Goal: Transaction & Acquisition: Obtain resource

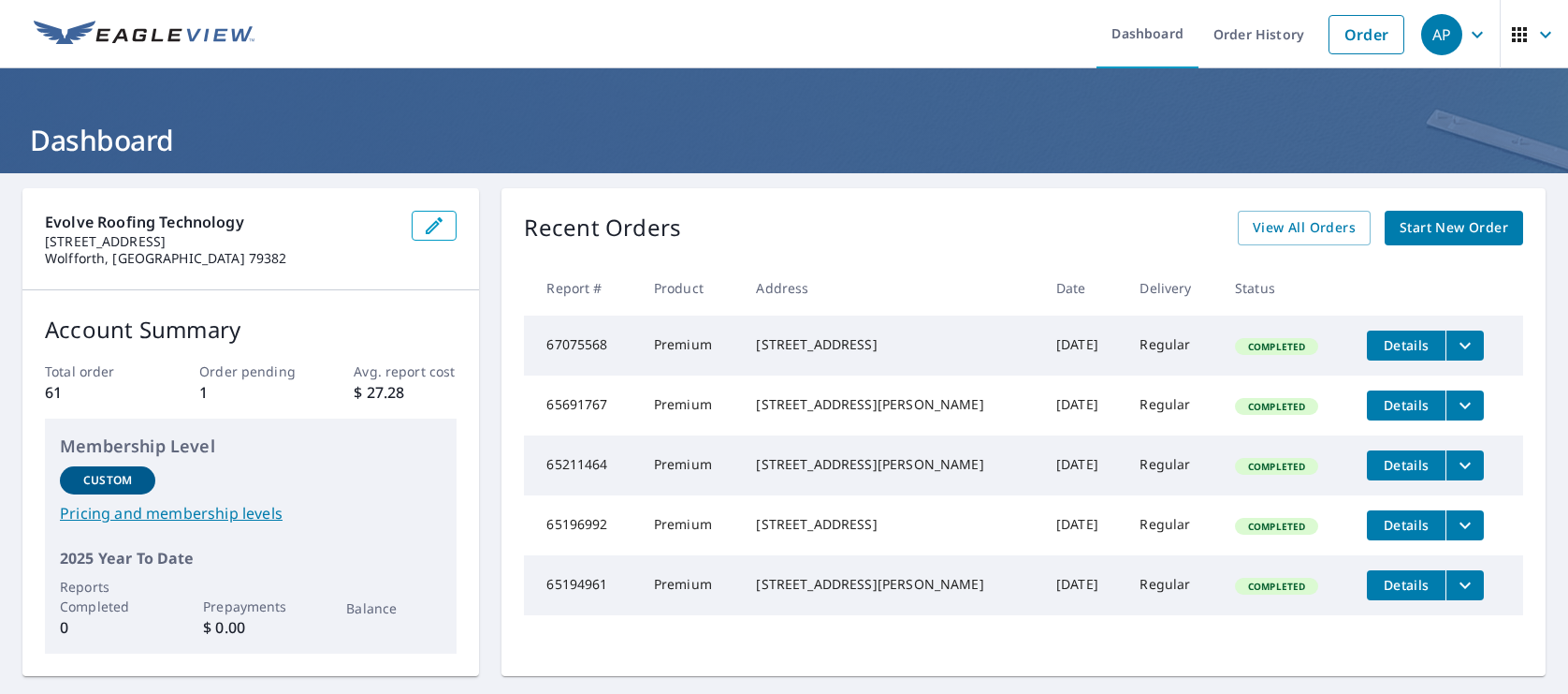
click at [508, 103] on header "Dashboard" at bounding box center [784, 121] width 1568 height 105
click at [1252, 42] on link "Order History" at bounding box center [1258, 34] width 121 height 68
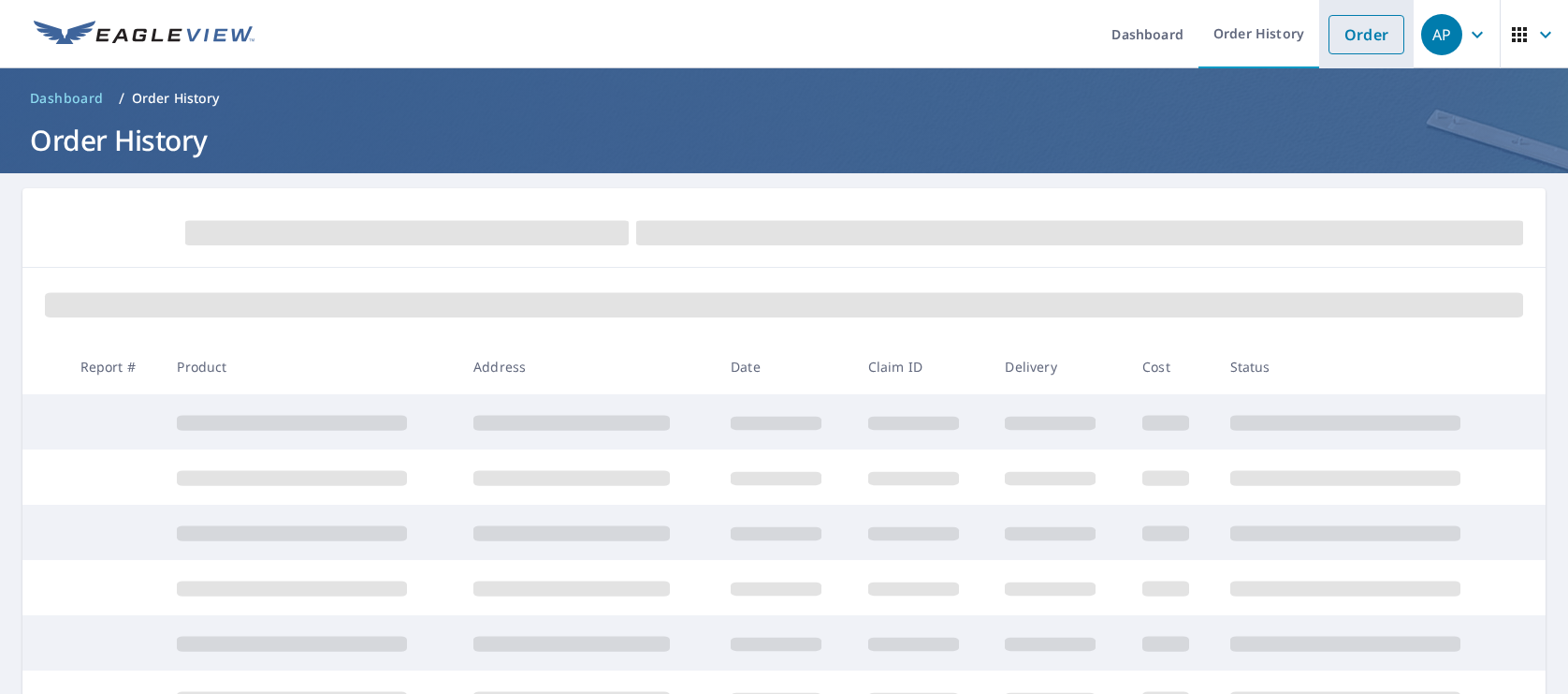
click at [1378, 27] on link "Order" at bounding box center [1367, 34] width 76 height 39
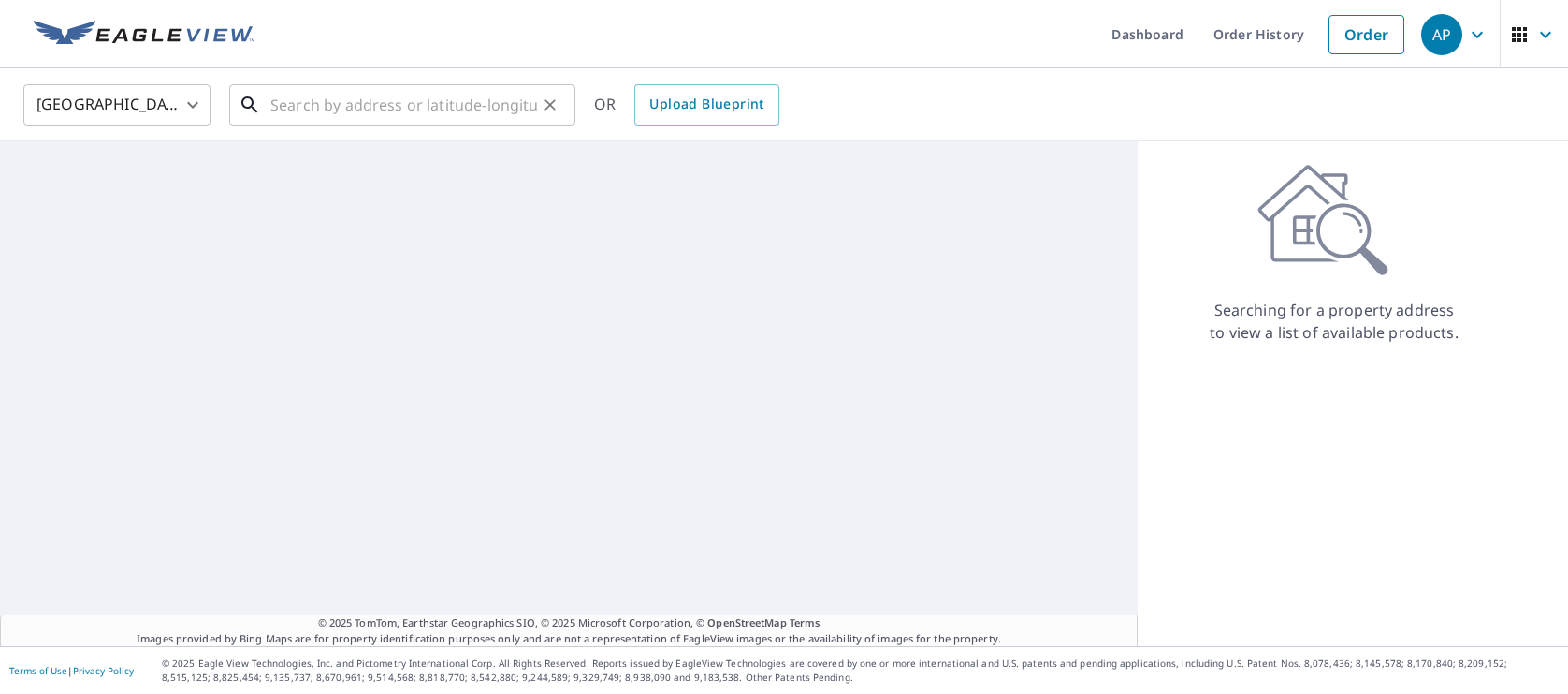
click at [326, 102] on input "text" at bounding box center [404, 105] width 267 height 52
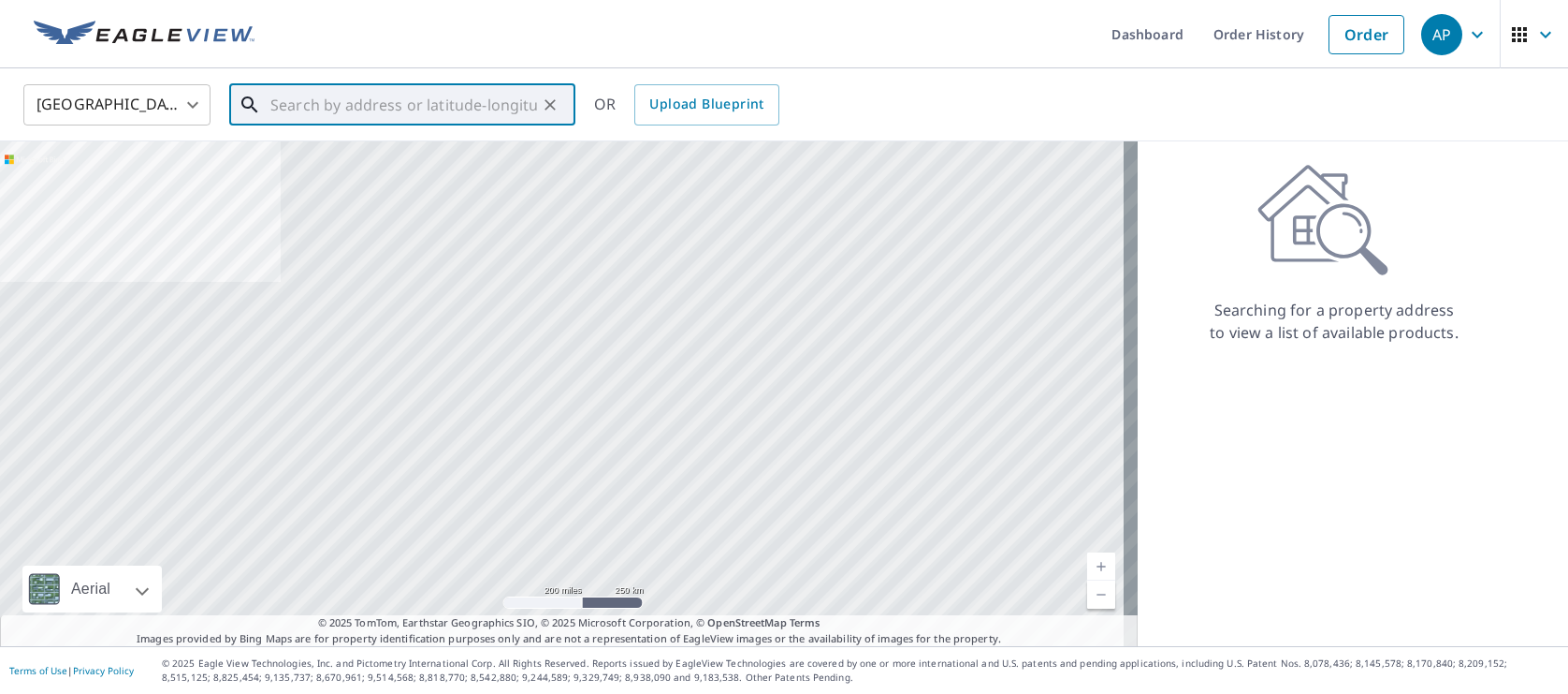
click at [286, 117] on input "text" at bounding box center [404, 105] width 267 height 52
paste input "[STREET_ADDRESS]"
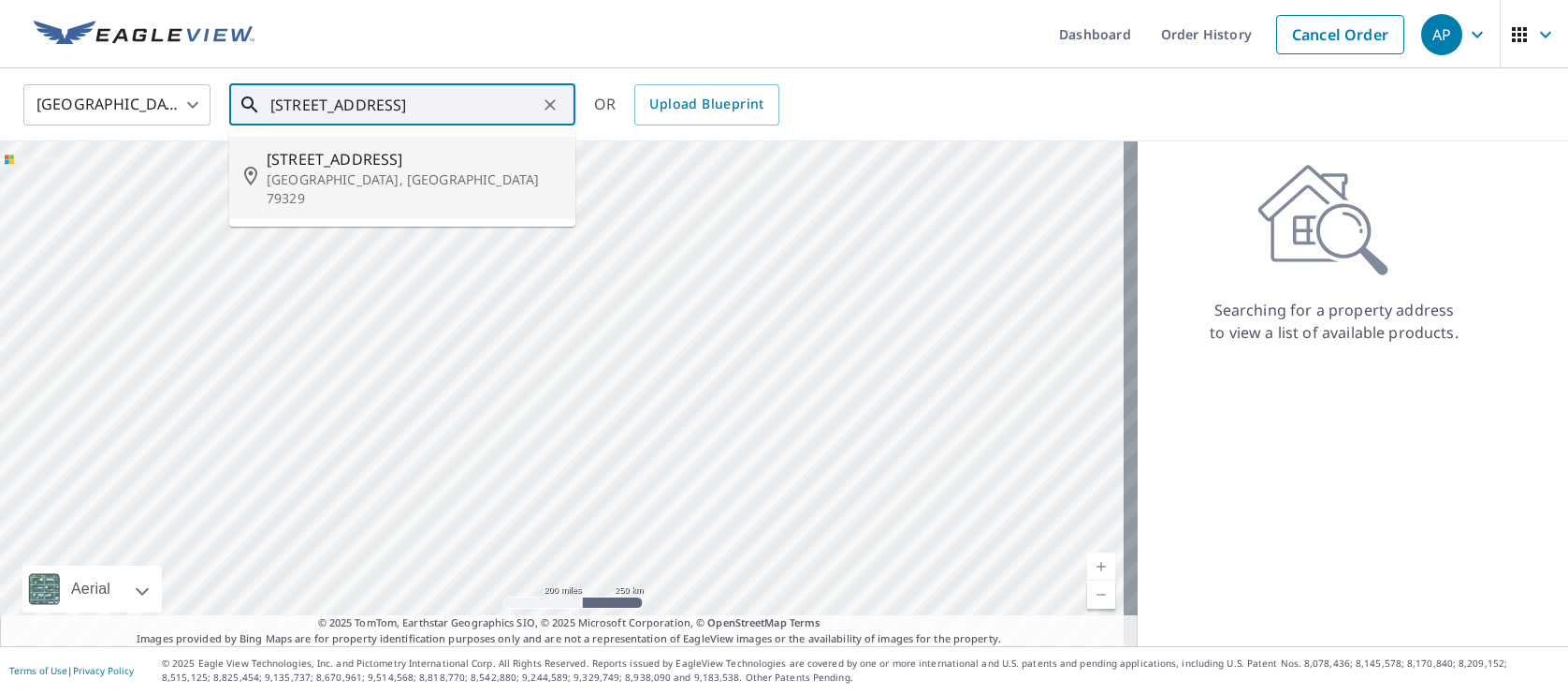
click at [386, 187] on p "[GEOGRAPHIC_DATA], [GEOGRAPHIC_DATA] 79329" at bounding box center [413, 188] width 294 height 37
type input "[STREET_ADDRESS]"
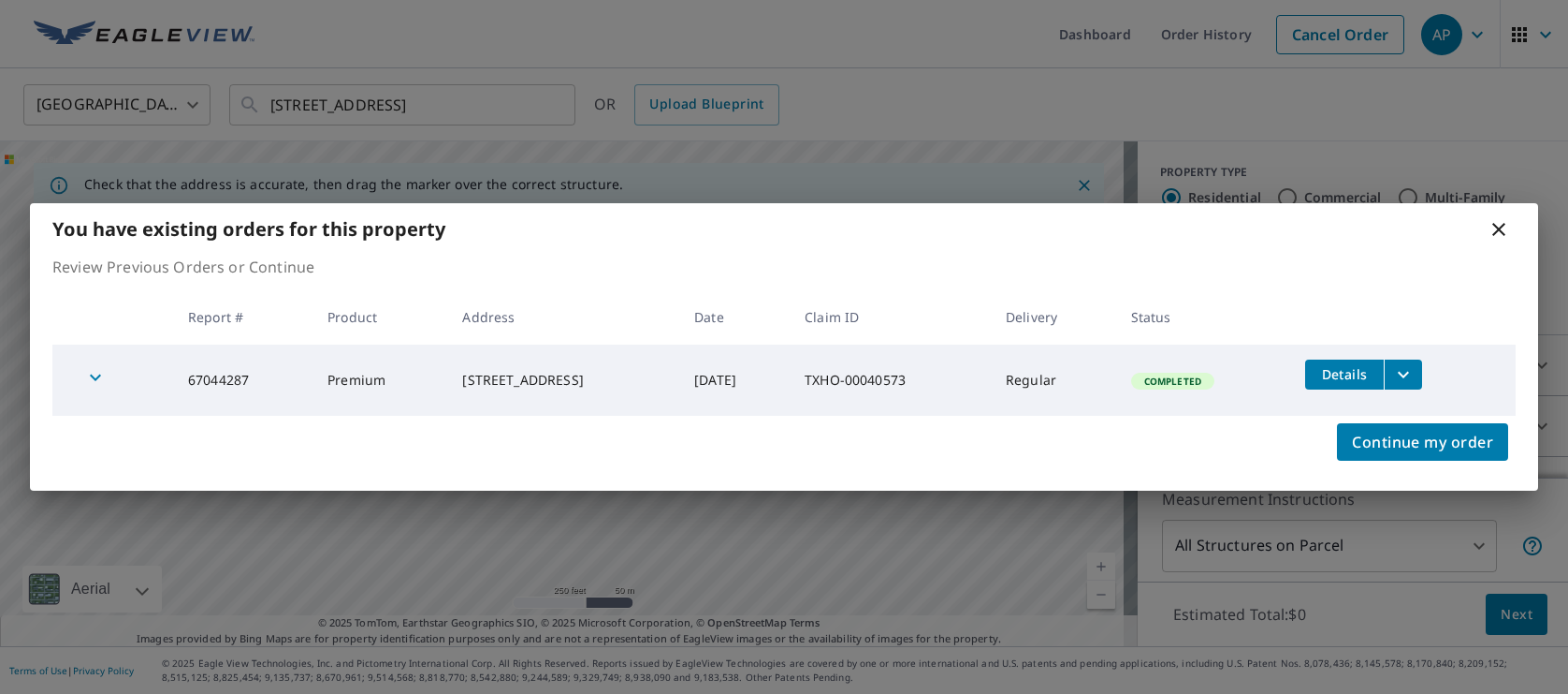
click at [1413, 367] on icon "filesDropdownBtn-67044287" at bounding box center [1404, 375] width 23 height 23
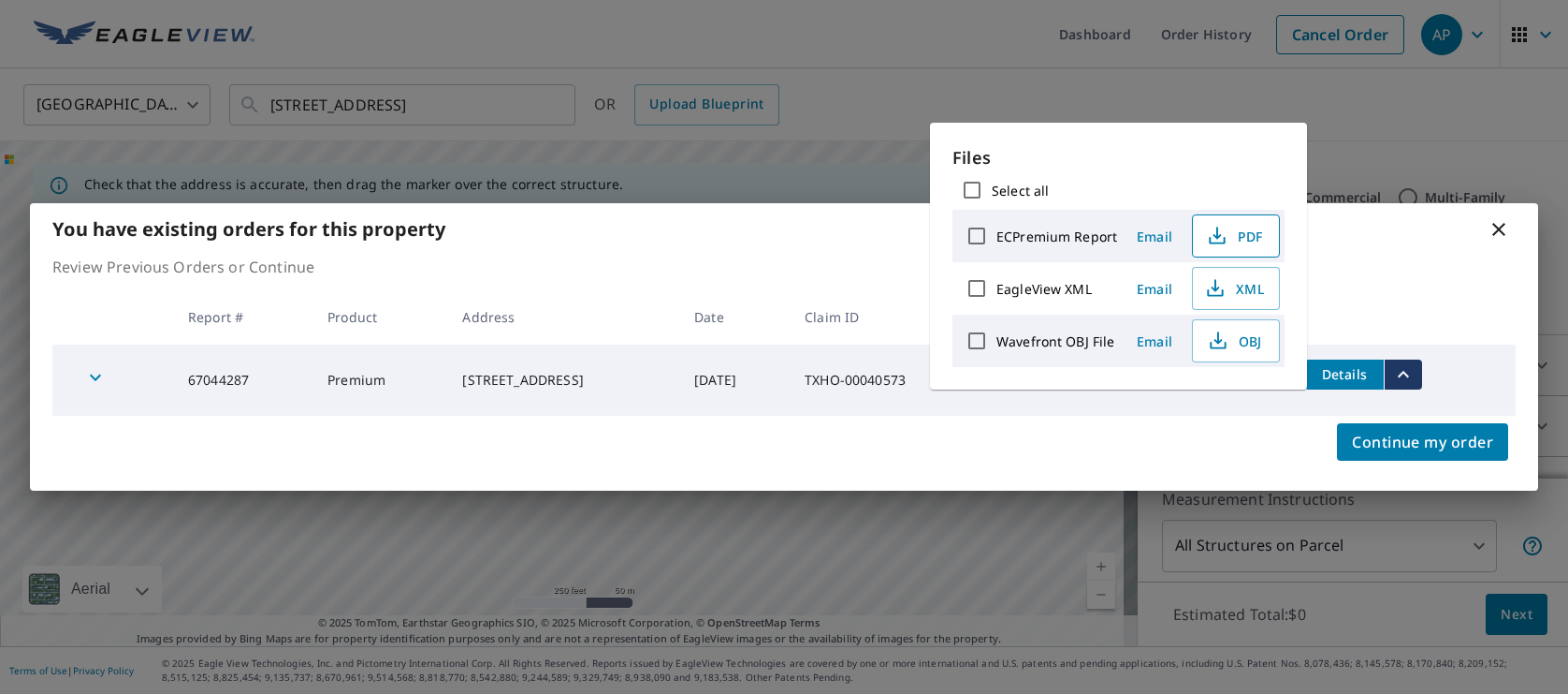
click at [1251, 236] on span "PDF" at bounding box center [1233, 236] width 60 height 23
